Goal: Task Accomplishment & Management: Use online tool/utility

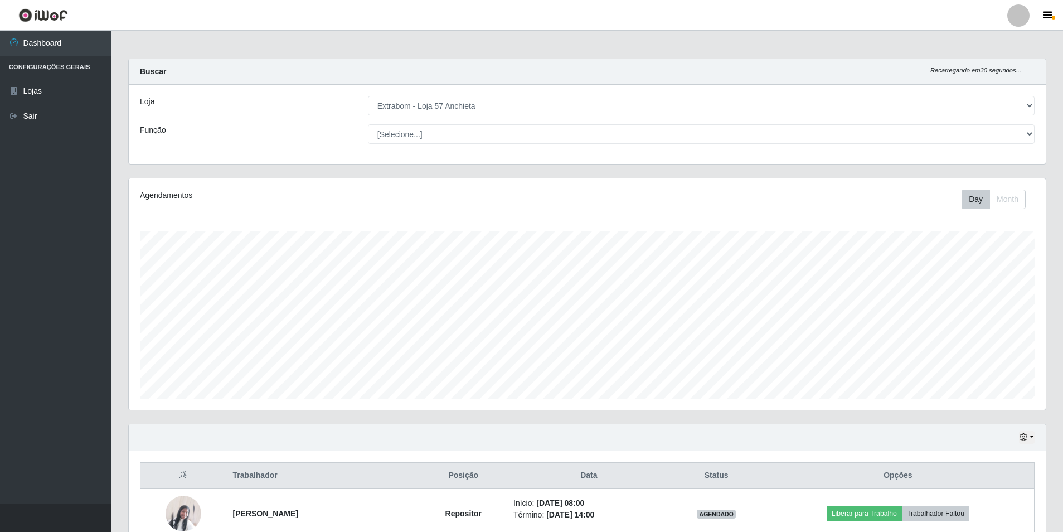
select select "470"
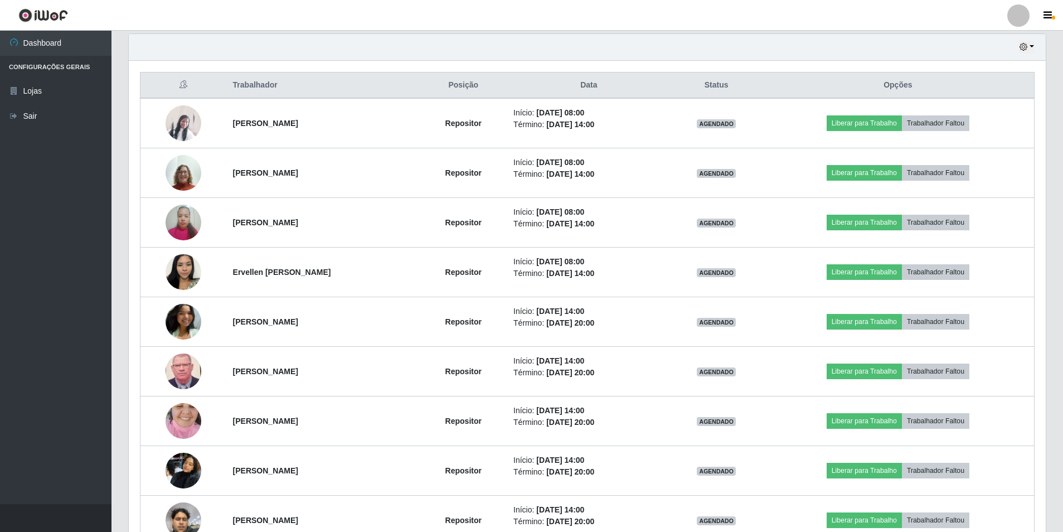
scroll to position [231, 917]
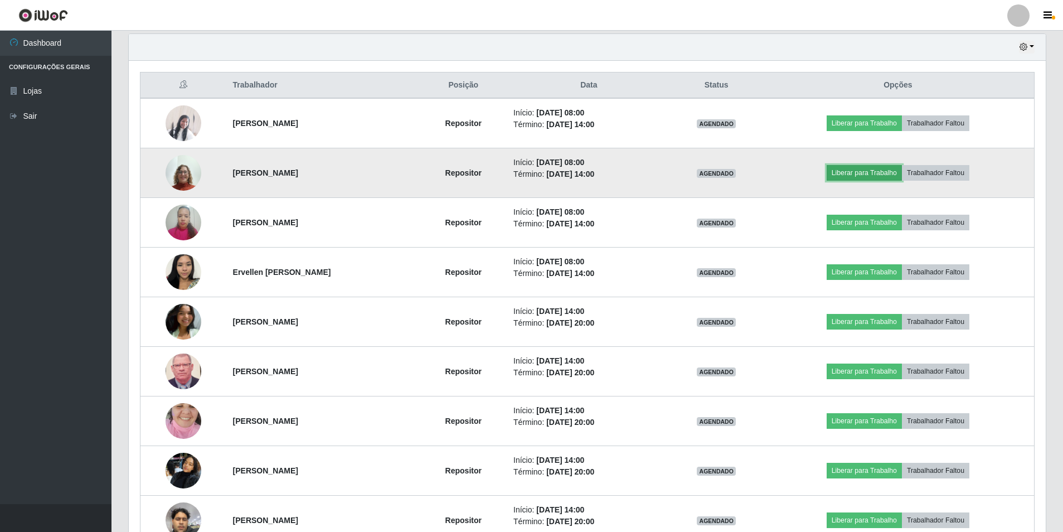
click at [865, 177] on button "Liberar para Trabalho" at bounding box center [863, 173] width 75 height 16
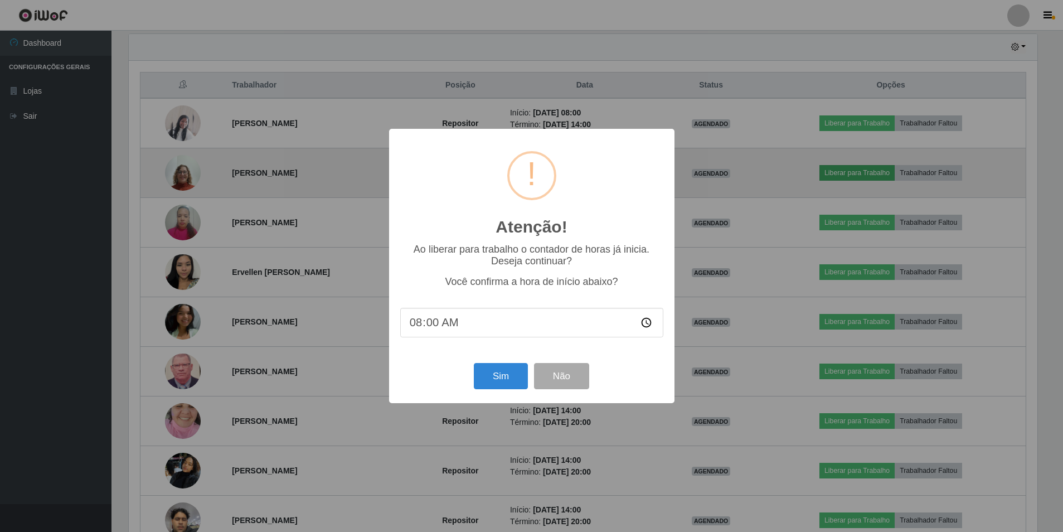
scroll to position [231, 911]
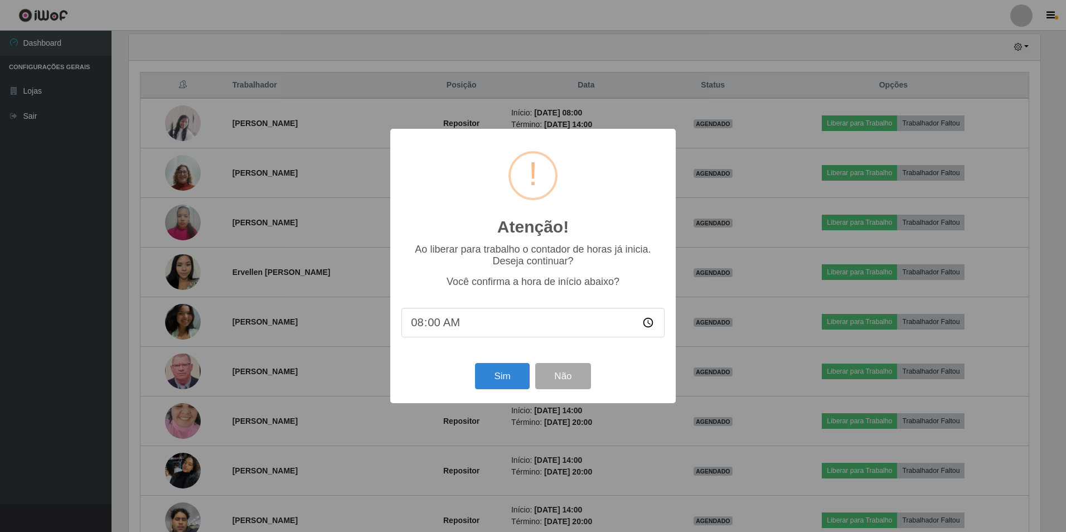
click at [863, 172] on div "Atenção! × Ao liberar para trabalho o contador de horas já inicia. Deseja conti…" at bounding box center [533, 266] width 1066 height 532
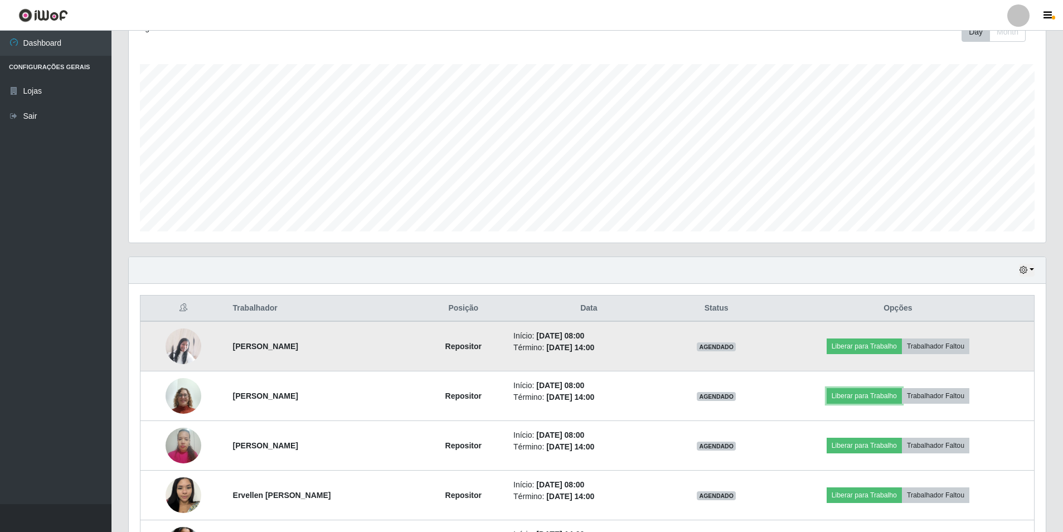
scroll to position [390, 0]
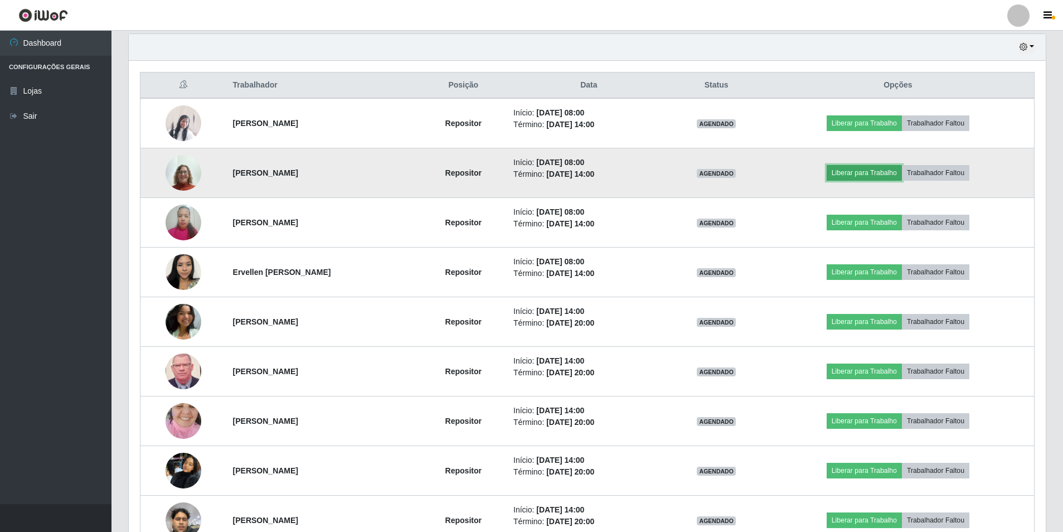
click at [857, 176] on button "Liberar para Trabalho" at bounding box center [863, 173] width 75 height 16
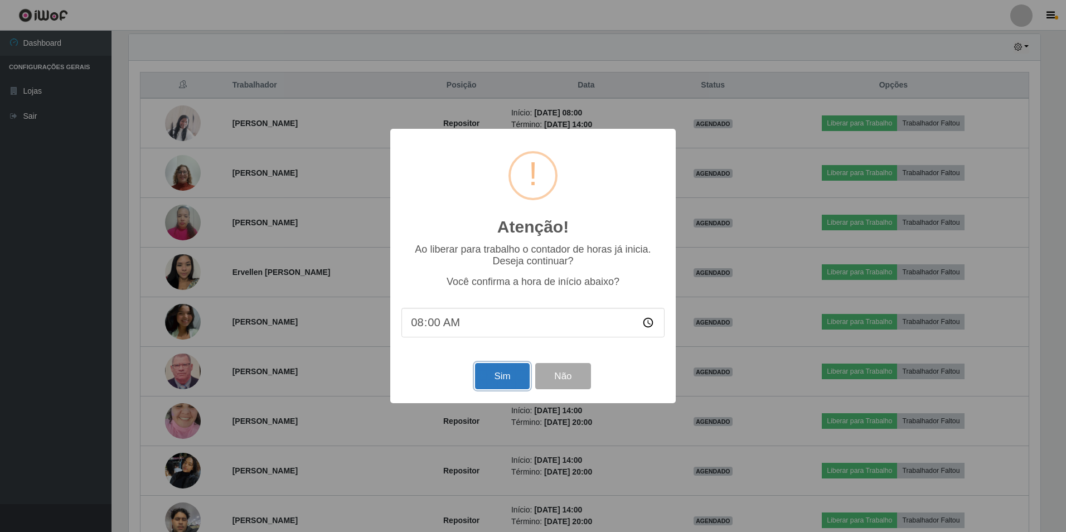
click at [508, 386] on button "Sim" at bounding box center [502, 376] width 54 height 26
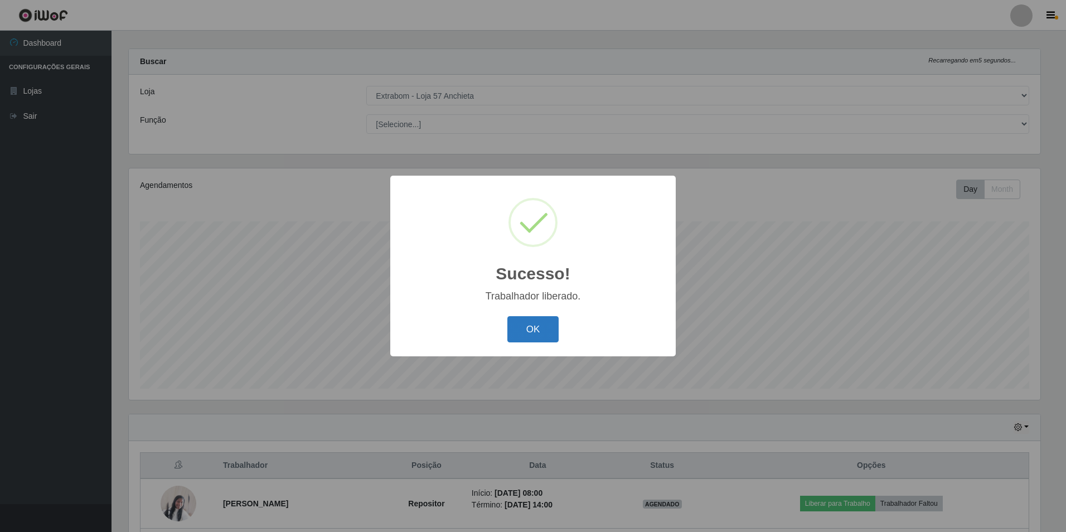
click at [523, 331] on button "OK" at bounding box center [533, 329] width 52 height 26
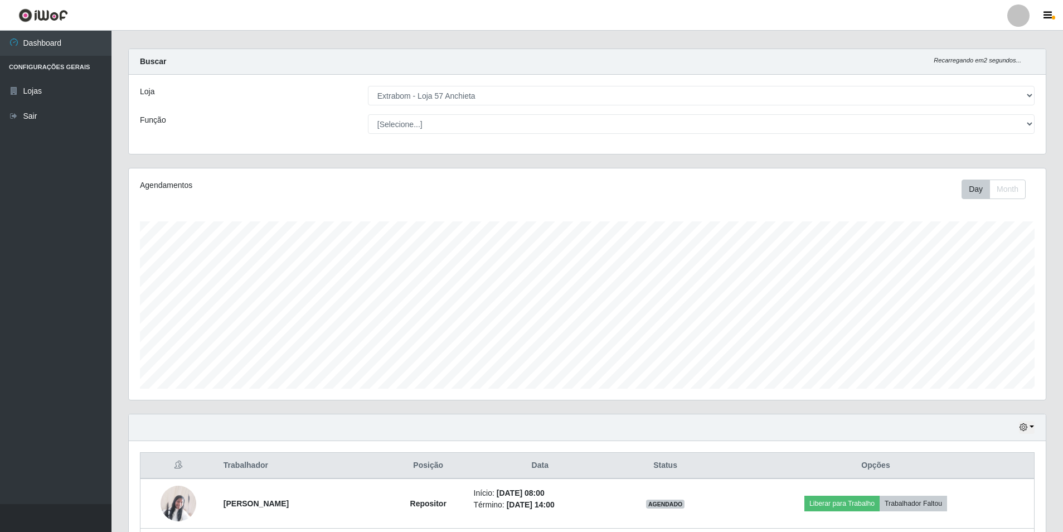
scroll to position [66, 0]
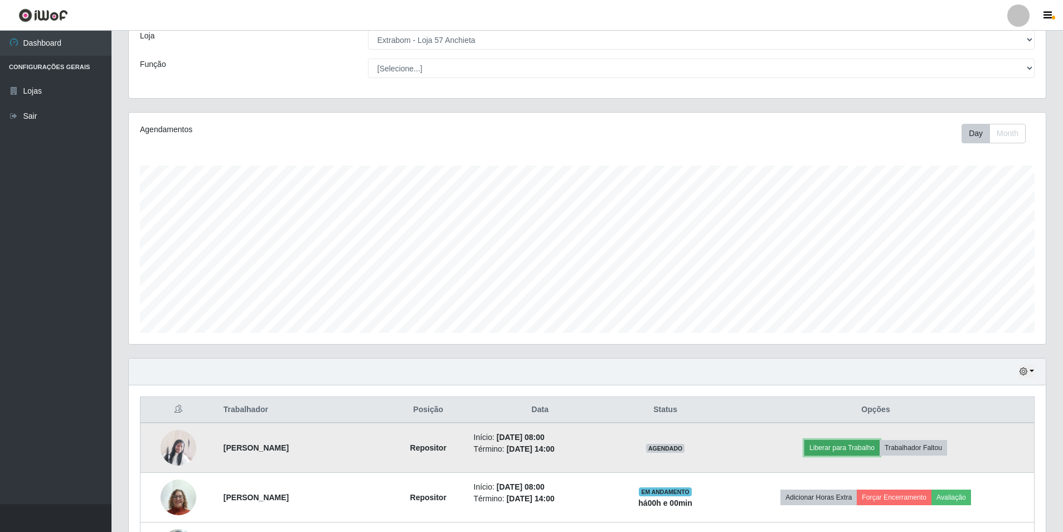
click at [828, 447] on button "Liberar para Trabalho" at bounding box center [841, 448] width 75 height 16
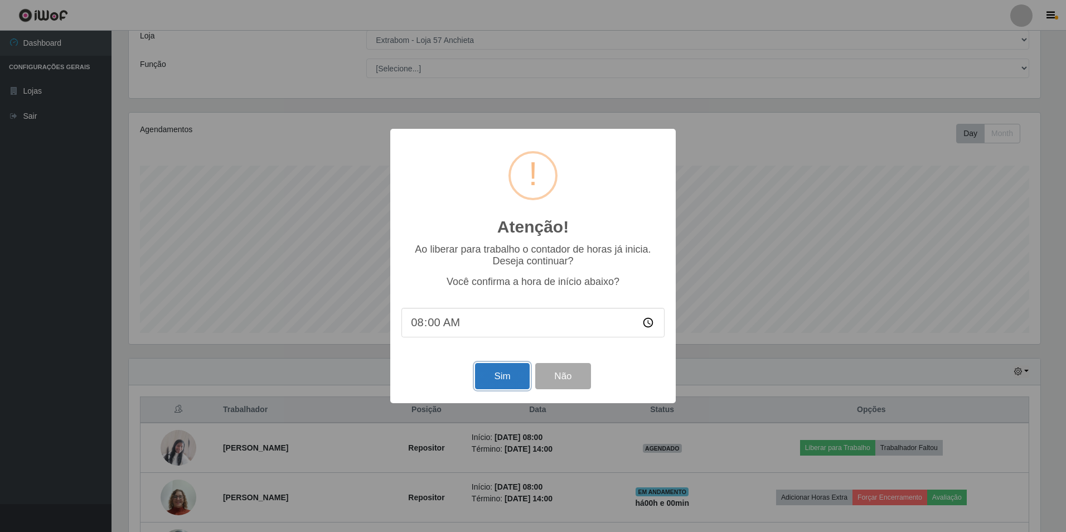
click at [498, 372] on button "Sim" at bounding box center [502, 376] width 54 height 26
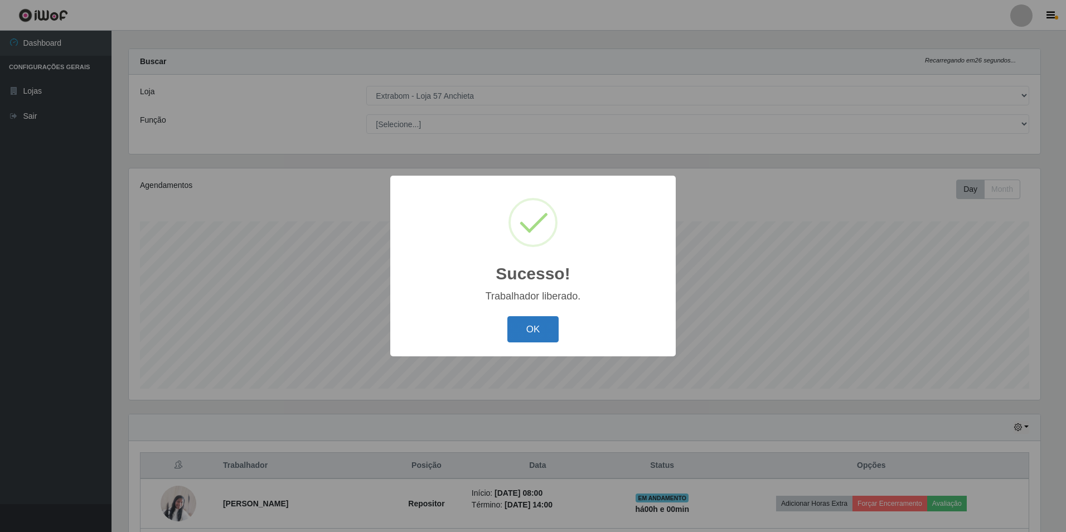
click at [529, 337] on button "OK" at bounding box center [533, 329] width 52 height 26
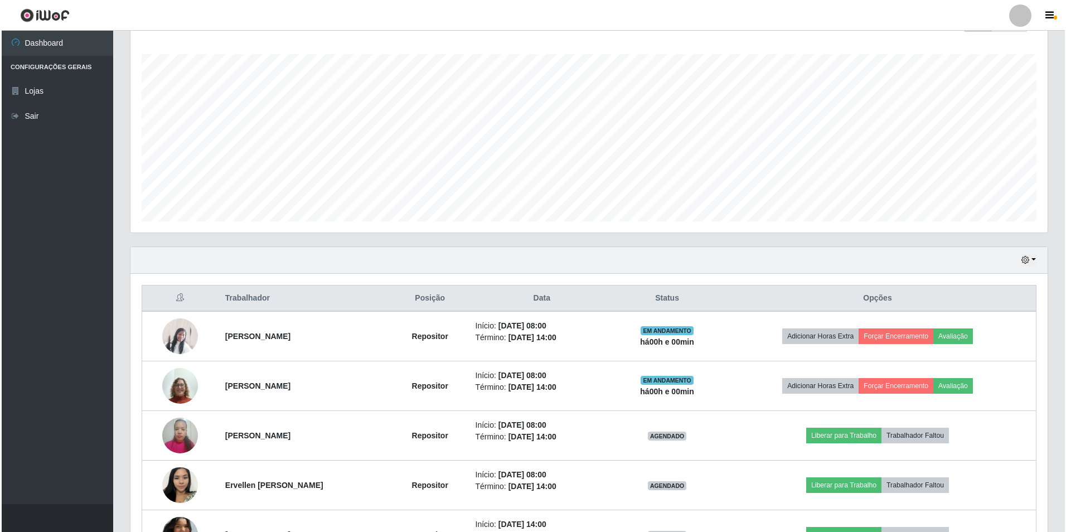
scroll to position [233, 0]
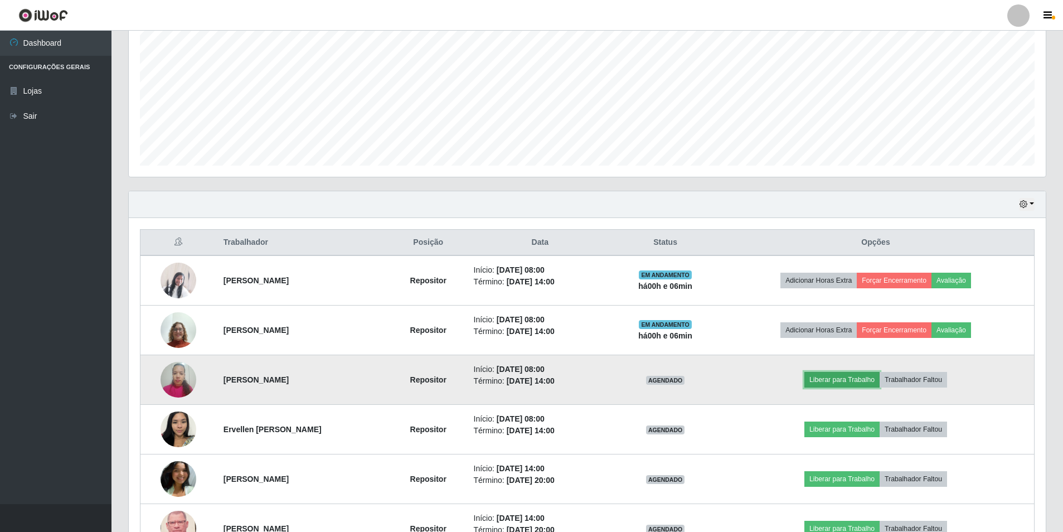
click at [852, 376] on button "Liberar para Trabalho" at bounding box center [841, 380] width 75 height 16
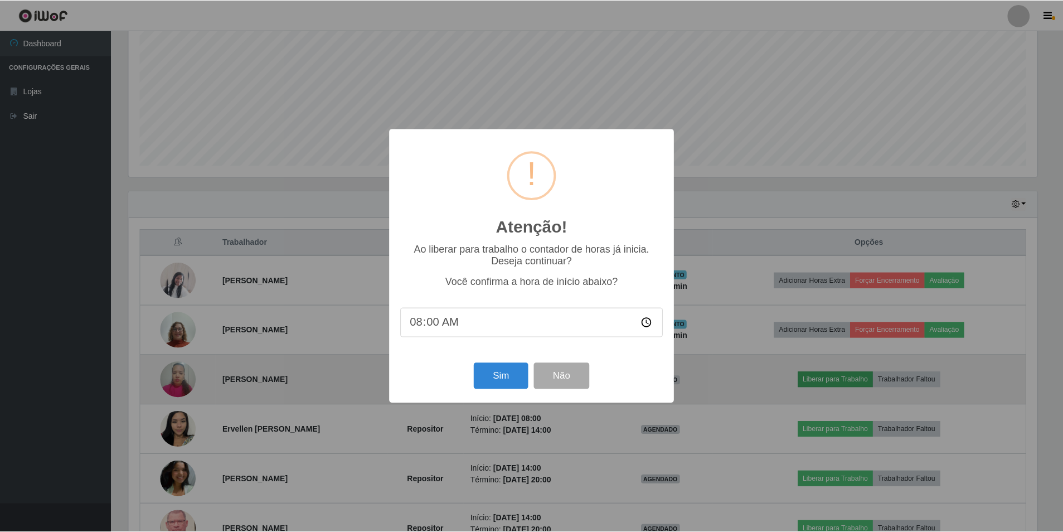
scroll to position [231, 911]
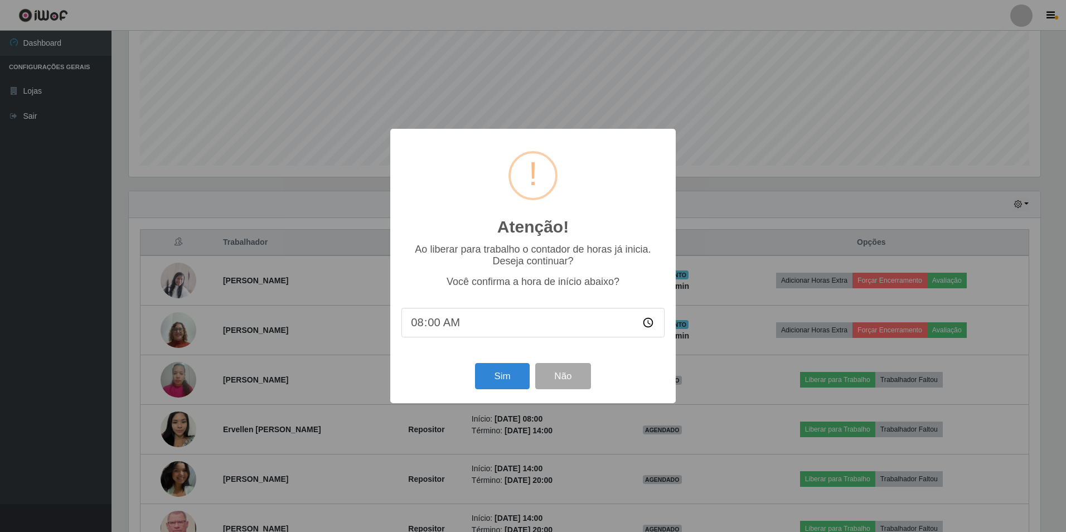
click at [464, 337] on input "08:00" at bounding box center [532, 323] width 263 height 30
click at [462, 329] on input "08:00" at bounding box center [532, 323] width 263 height 30
click at [442, 326] on input "08:00" at bounding box center [532, 323] width 263 height 30
click at [440, 325] on input "08:00" at bounding box center [532, 323] width 263 height 30
click at [432, 324] on input "08:00" at bounding box center [532, 323] width 263 height 30
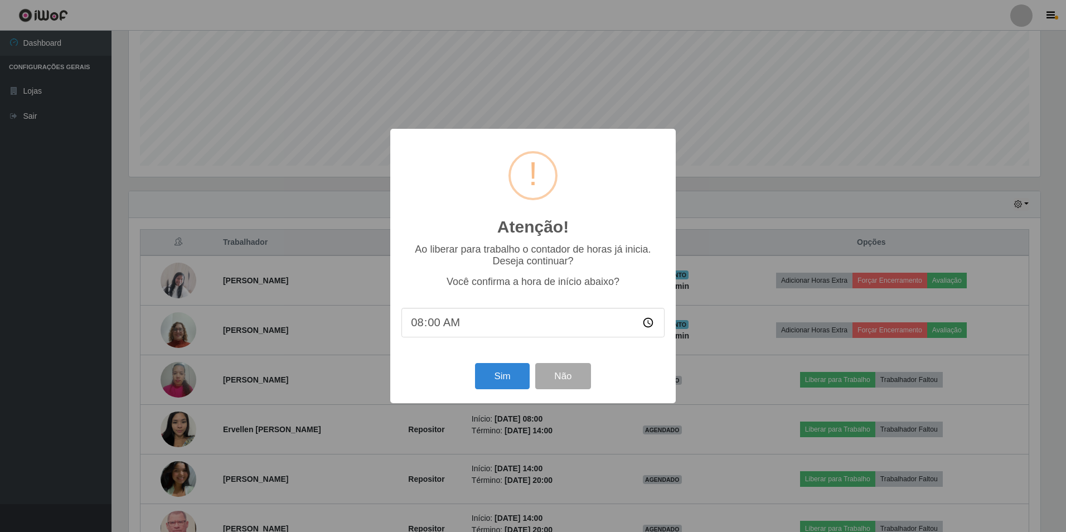
click at [432, 324] on input "08:00" at bounding box center [532, 323] width 263 height 30
click at [432, 323] on input "08:00" at bounding box center [532, 323] width 263 height 30
type input "08:06"
click at [513, 381] on button "Sim" at bounding box center [502, 376] width 54 height 26
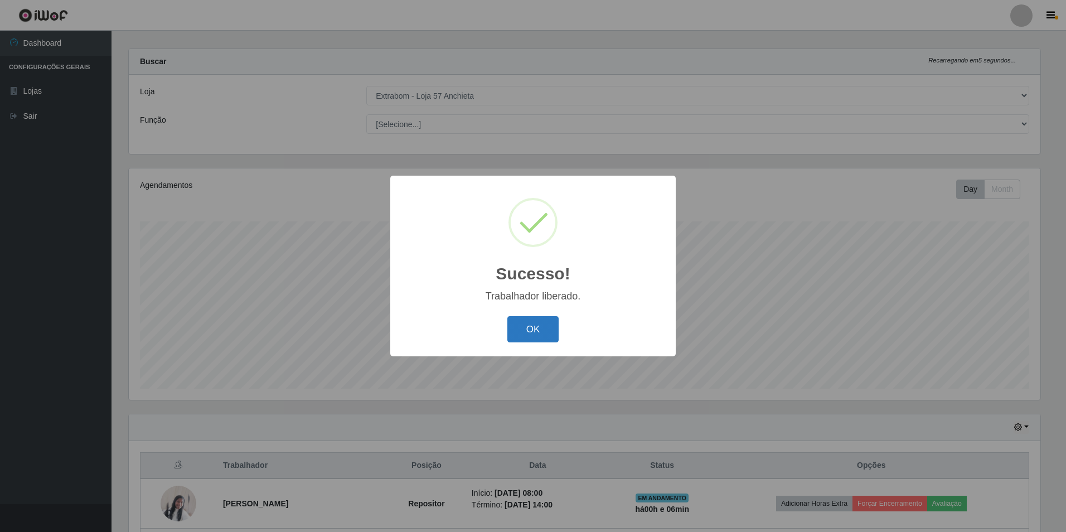
click at [537, 338] on button "OK" at bounding box center [533, 329] width 52 height 26
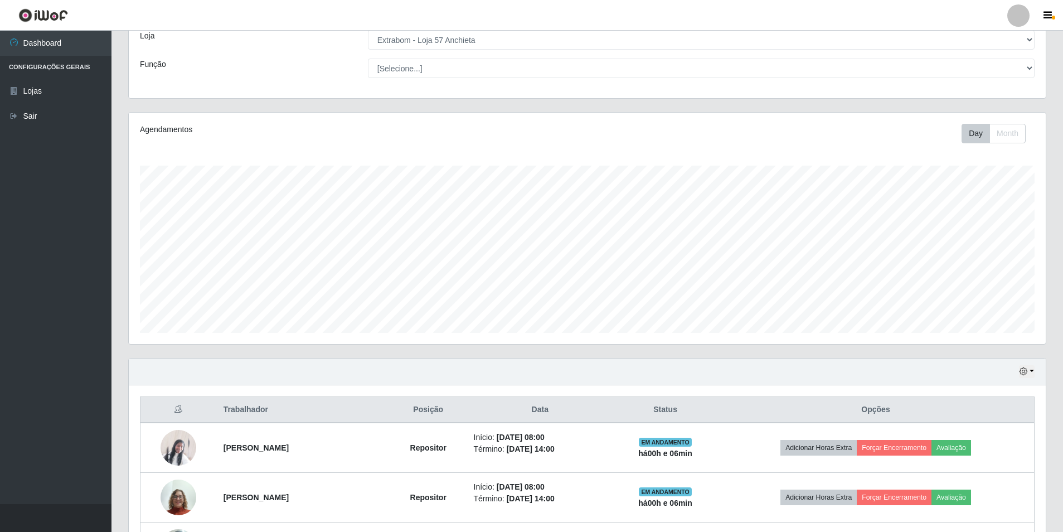
scroll to position [177, 0]
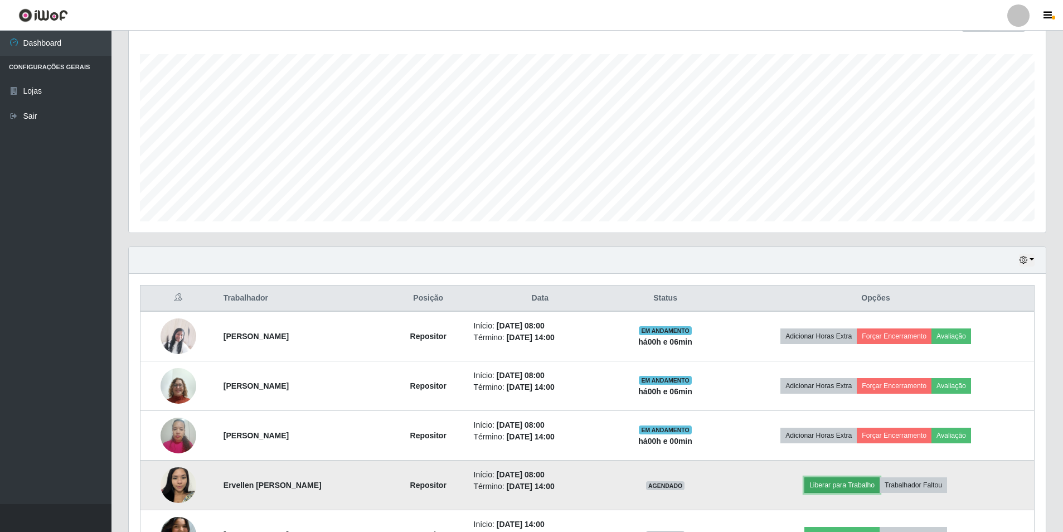
click at [870, 481] on button "Liberar para Trabalho" at bounding box center [841, 485] width 75 height 16
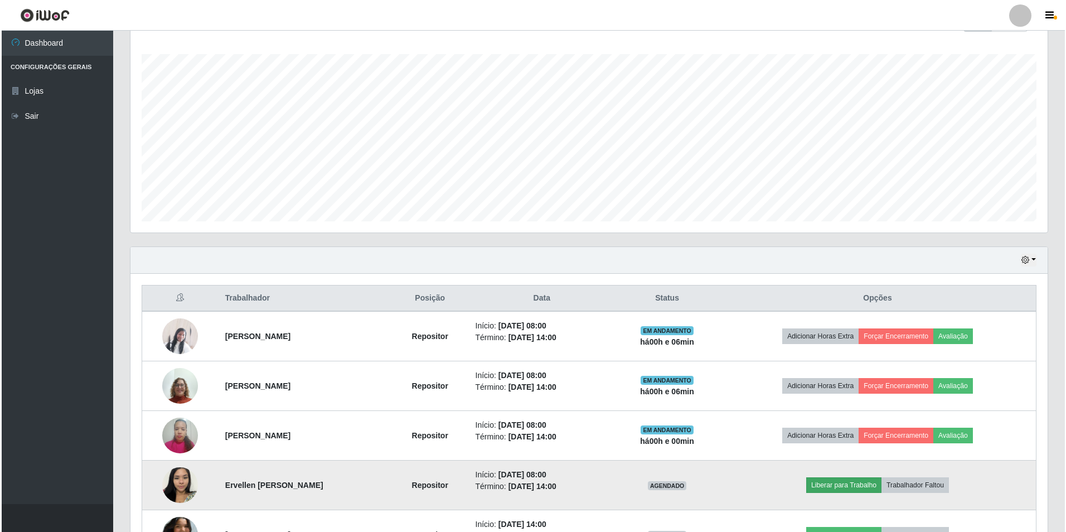
scroll to position [231, 911]
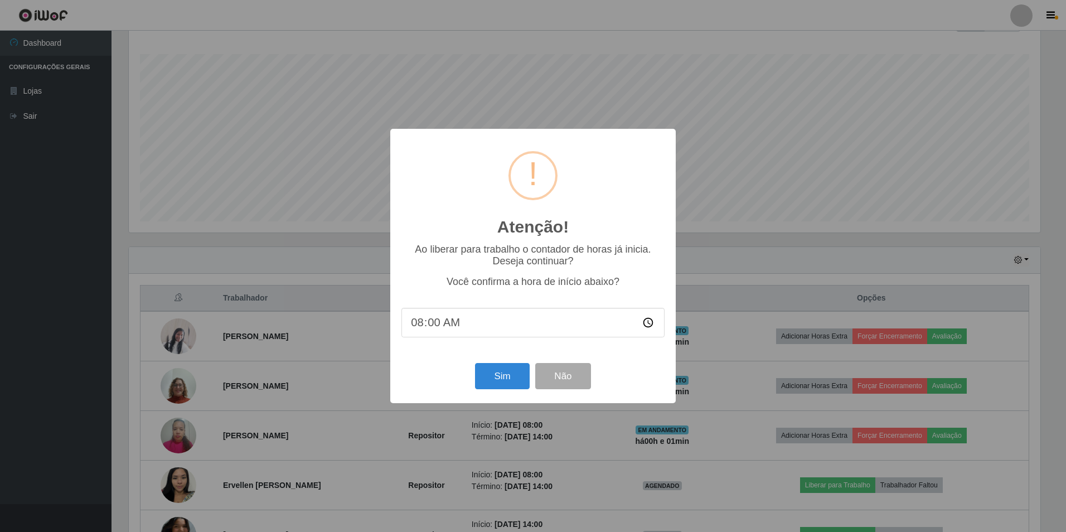
click at [430, 329] on input "08:00" at bounding box center [532, 323] width 263 height 30
type input "08:07"
click at [505, 373] on button "Sim" at bounding box center [502, 376] width 54 height 26
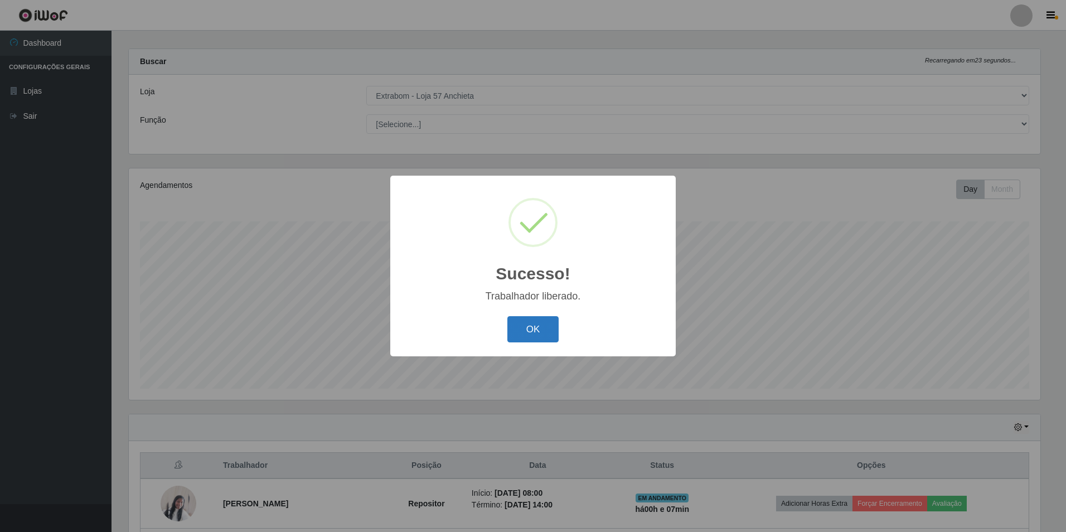
click at [529, 329] on button "OK" at bounding box center [533, 329] width 52 height 26
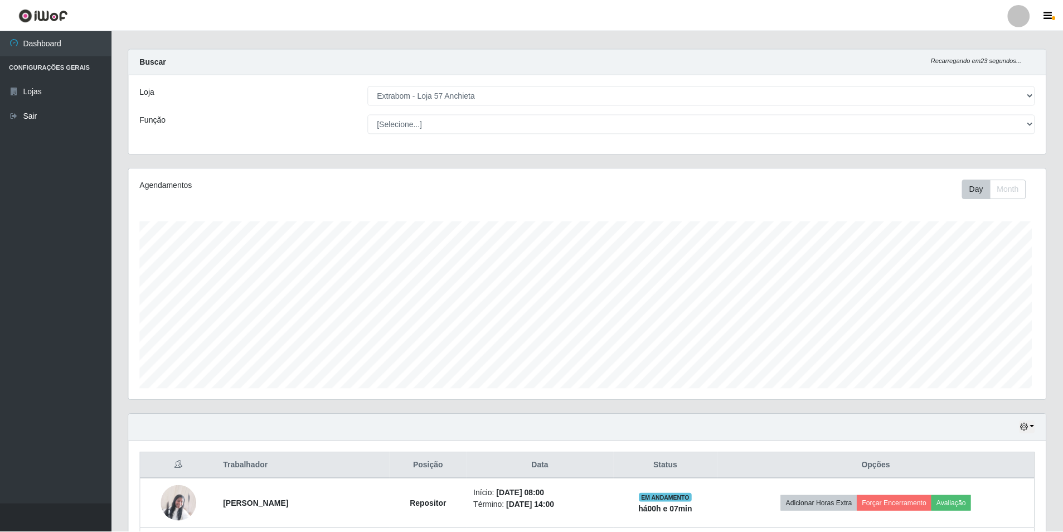
scroll to position [231, 917]
